Goal: Submit feedback/report problem: Submit feedback/report problem

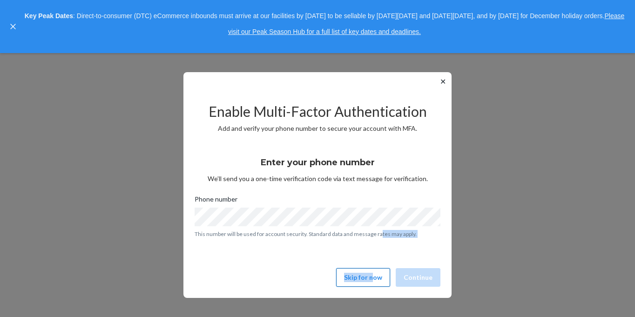
drag, startPoint x: 377, startPoint y: 255, endPoint x: 375, endPoint y: 270, distance: 15.9
click at [375, 270] on div "Enable Multi-Factor Authentication Add and verify your phone number to secure y…" at bounding box center [318, 191] width 246 height 200
click at [375, 275] on button "Skip for now" at bounding box center [363, 277] width 54 height 19
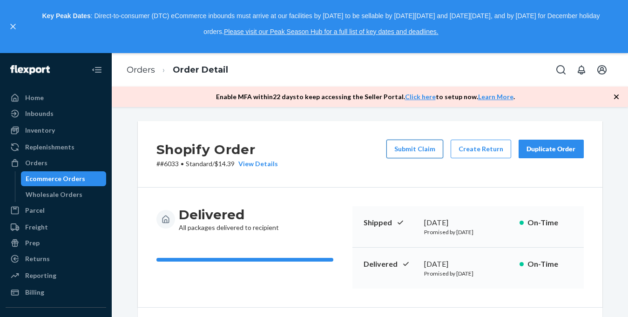
click at [428, 152] on button "Submit Claim" at bounding box center [414, 149] width 57 height 19
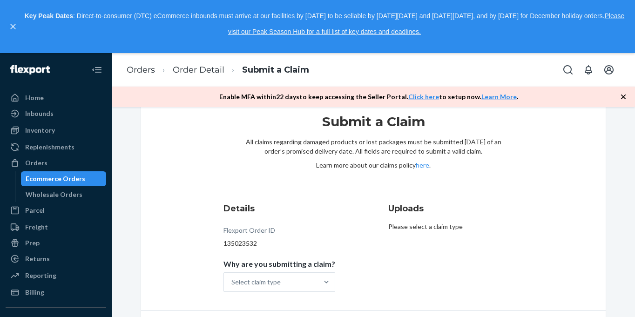
scroll to position [54, 0]
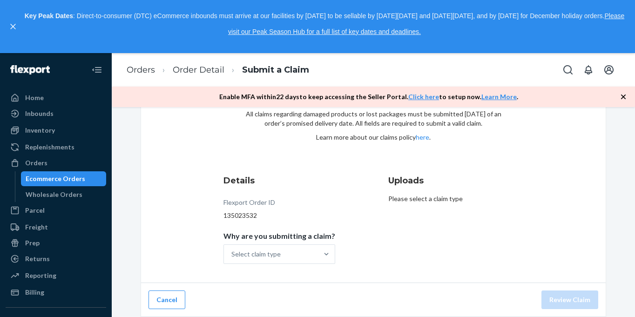
click at [416, 200] on p "Please select a claim type" at bounding box center [455, 198] width 135 height 9
click at [307, 251] on div "Select claim type" at bounding box center [271, 254] width 94 height 19
click at [232, 251] on input "Why are you submitting a claim? Select claim type" at bounding box center [231, 254] width 1 height 9
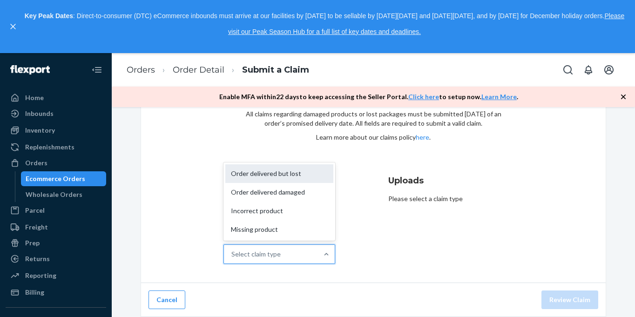
click at [306, 175] on div "Order delivered but lost" at bounding box center [279, 173] width 108 height 19
click at [232, 250] on input "Why are you submitting a claim? option Order delivered but lost focused, 1 of 4…" at bounding box center [231, 254] width 1 height 9
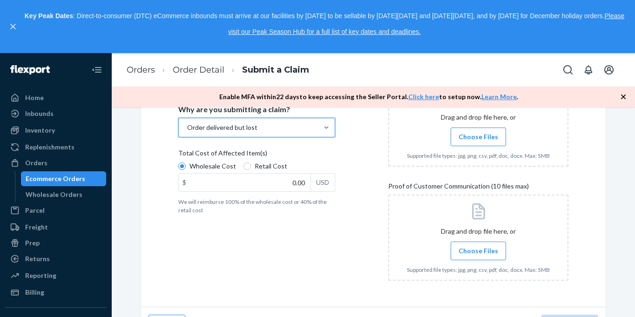
scroll to position [182, 0]
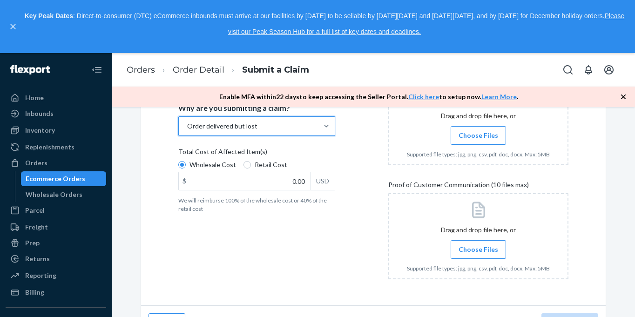
click at [483, 249] on span "Choose Files" at bounding box center [479, 249] width 40 height 9
click at [479, 249] on input "Choose Files" at bounding box center [478, 249] width 0 height 10
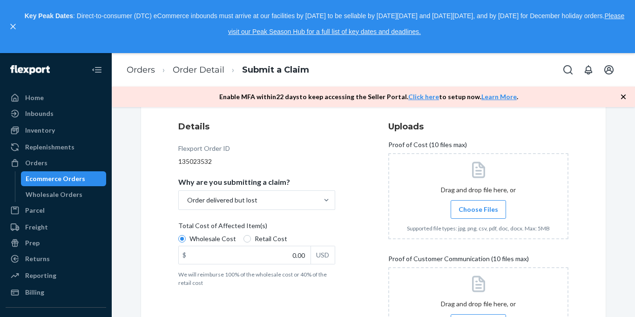
scroll to position [110, 0]
click at [476, 206] on span "Choose Files" at bounding box center [479, 207] width 40 height 9
click at [478, 206] on input "Choose Files" at bounding box center [478, 208] width 0 height 10
click at [481, 206] on span "Choose Files" at bounding box center [479, 207] width 40 height 9
click at [479, 206] on input "Choose Files" at bounding box center [478, 208] width 0 height 10
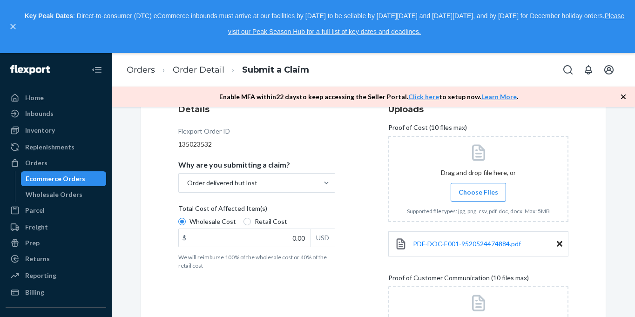
scroll to position [115, 0]
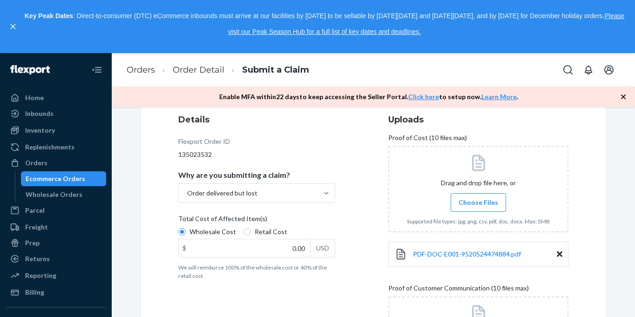
click at [479, 202] on span "Choose Files" at bounding box center [479, 202] width 40 height 9
click at [479, 202] on input "Choose Files" at bounding box center [478, 202] width 0 height 10
